Goal: Navigation & Orientation: Find specific page/section

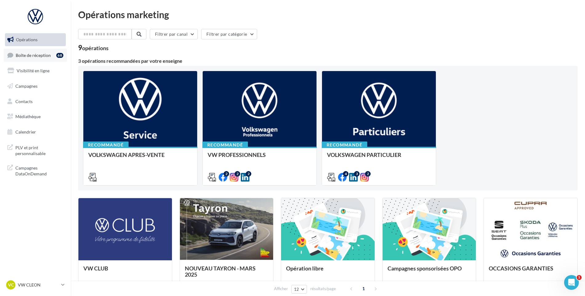
click at [33, 55] on span "Boîte de réception" at bounding box center [33, 54] width 35 height 5
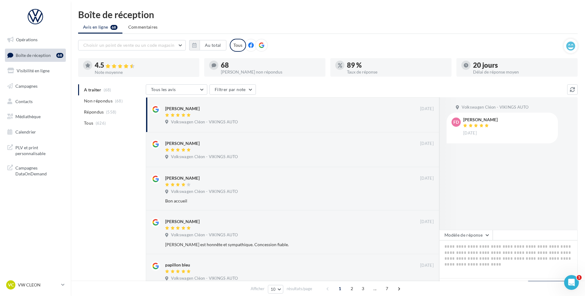
click at [44, 293] on div "VC VW CLEON vw-cle-vau" at bounding box center [35, 287] width 71 height 17
click at [43, 286] on p "VW CLEON" at bounding box center [38, 285] width 41 height 6
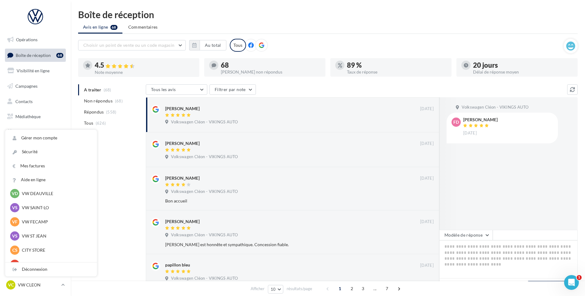
scroll to position [92, 0]
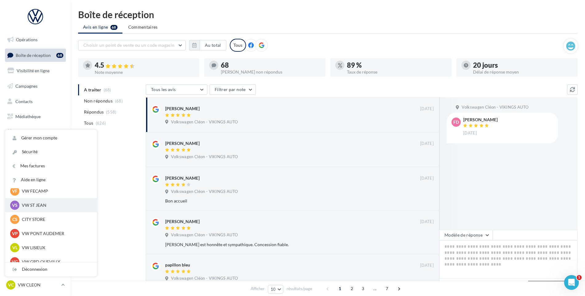
click at [52, 205] on p "VW ST JEAN" at bounding box center [56, 205] width 68 height 6
